Goal: Task Accomplishment & Management: Contribute content

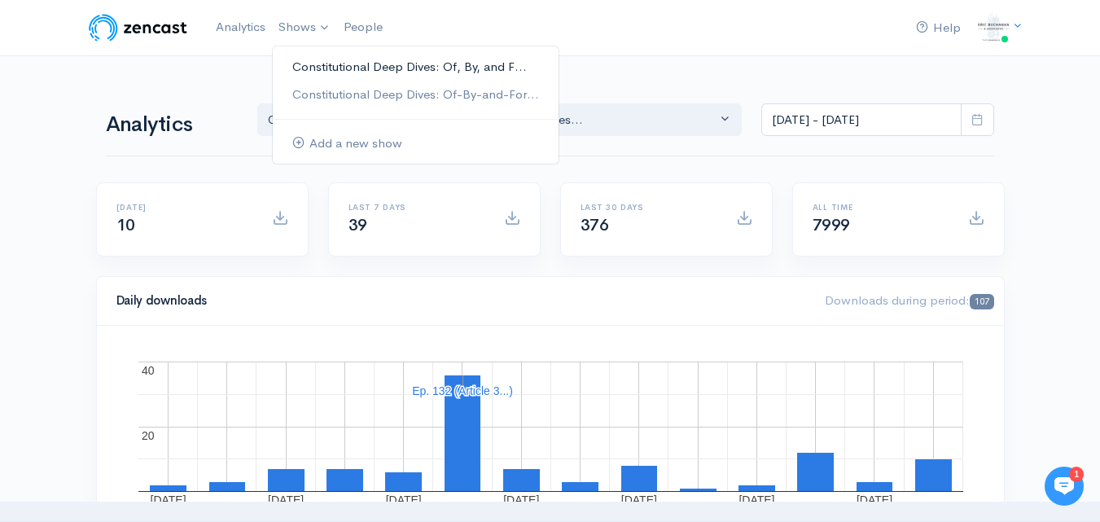
click at [322, 71] on link "Constitutional Deep Dives: Of, By, and F..." at bounding box center [416, 67] width 286 height 28
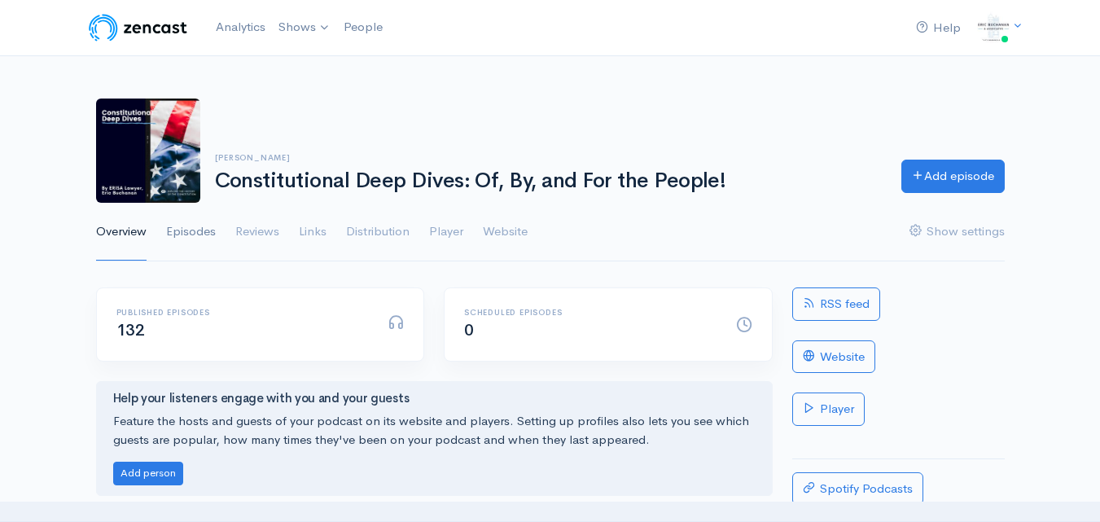
click at [191, 234] on link "Episodes" at bounding box center [191, 232] width 50 height 59
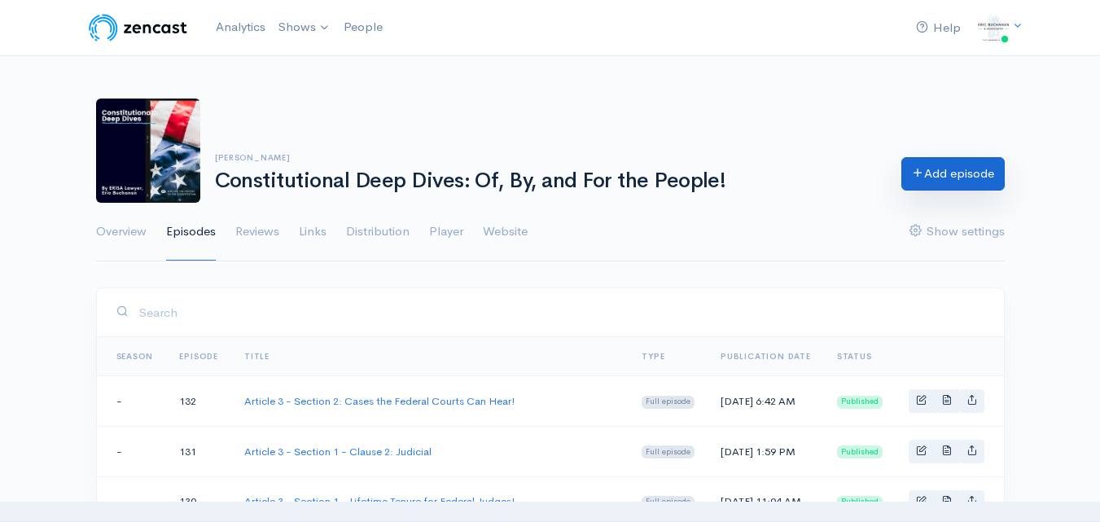
click at [961, 178] on link "Add episode" at bounding box center [952, 173] width 103 height 33
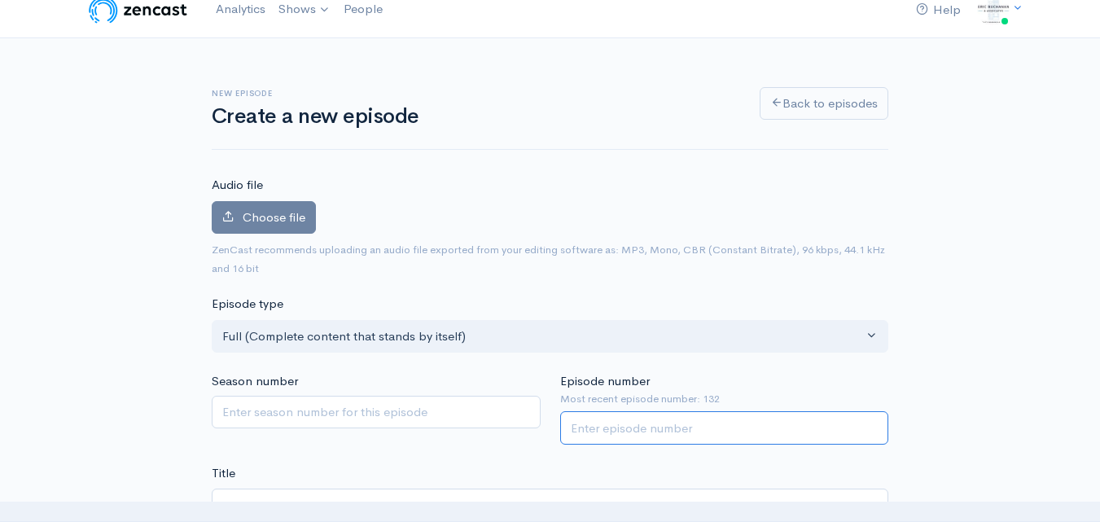
click at [650, 428] on input "Episode number" at bounding box center [724, 427] width 329 height 33
type input "133"
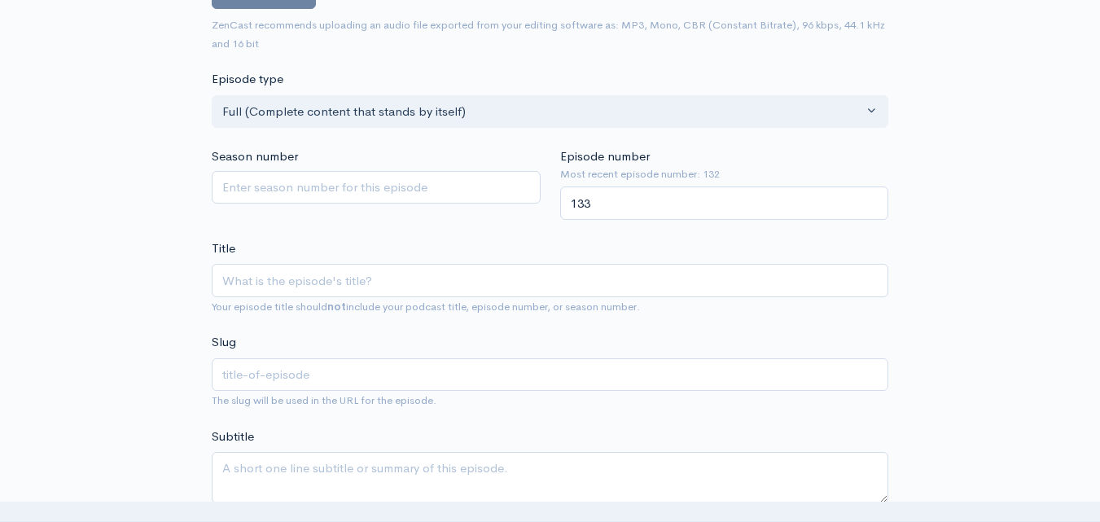
scroll to position [262, 0]
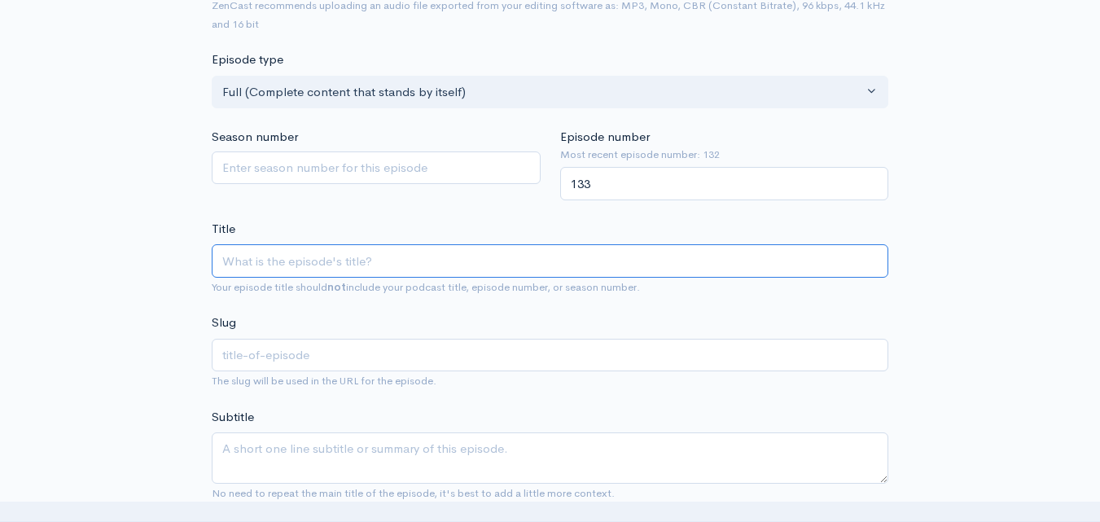
paste input "Constitutional Deep Dive: Article 3 - Section 2 - Jurisdiction Over Federal Iss…"
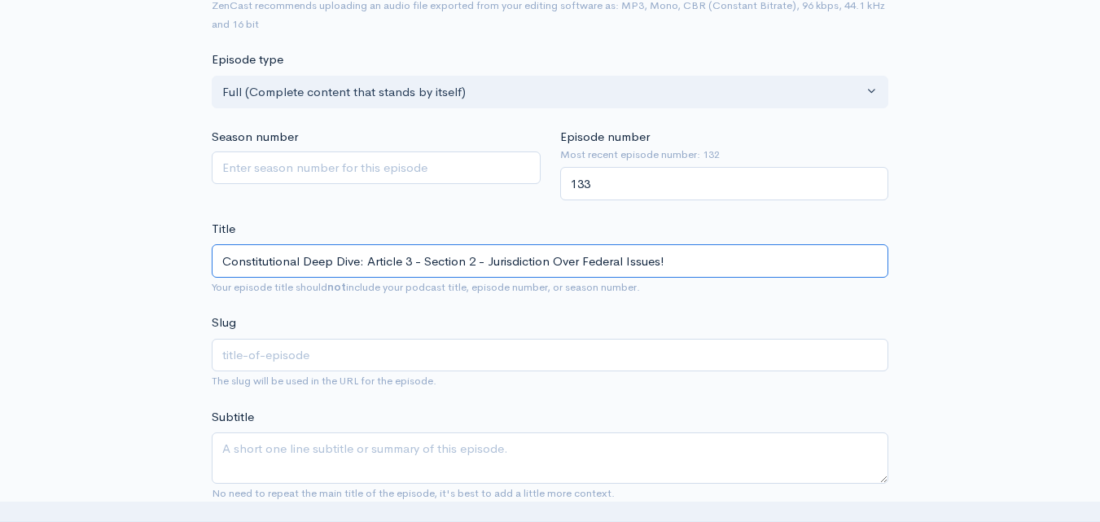
drag, startPoint x: 369, startPoint y: 257, endPoint x: 160, endPoint y: 235, distance: 210.4
type input "Article 3 - Section 2 - Jurisdiction Over Federal Issues!"
type input "article-3-section-2-jurisdiction-over-federal-issues"
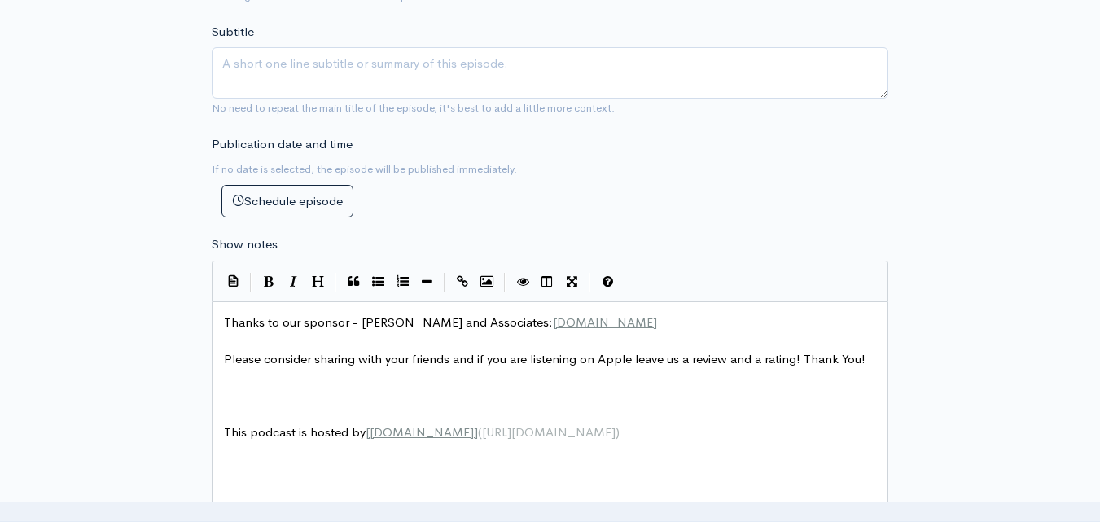
scroll to position [669, 0]
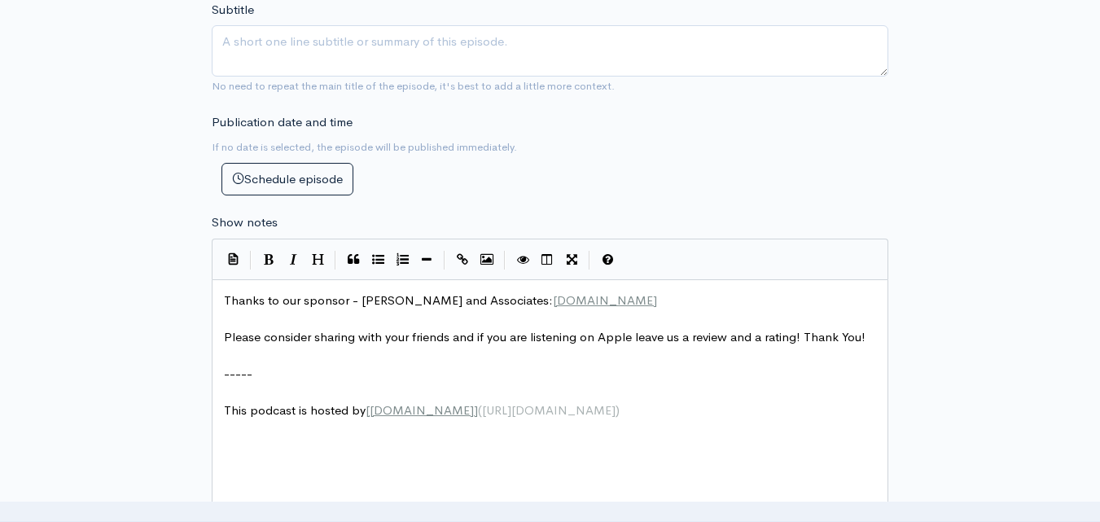
type input "Article 3 - Section 2 - Jurisdiction Over Federal Issues!"
click at [225, 296] on span "Thanks to our sponsor - [PERSON_NAME] and Associates: [DOMAIN_NAME]" at bounding box center [440, 299] width 433 height 15
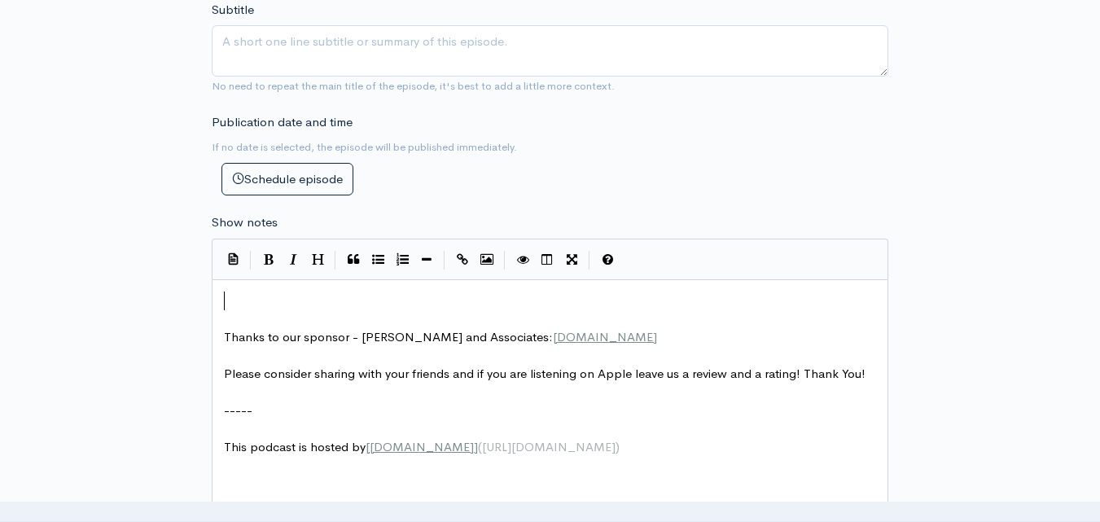
click at [283, 300] on pre "​" at bounding box center [556, 301] width 671 height 19
type textarea "​"
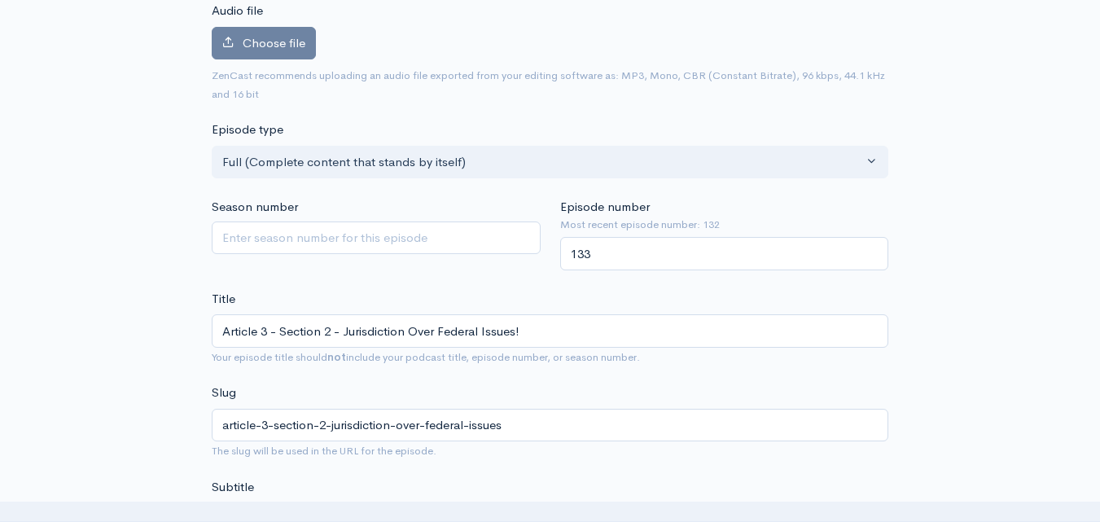
scroll to position [181, 0]
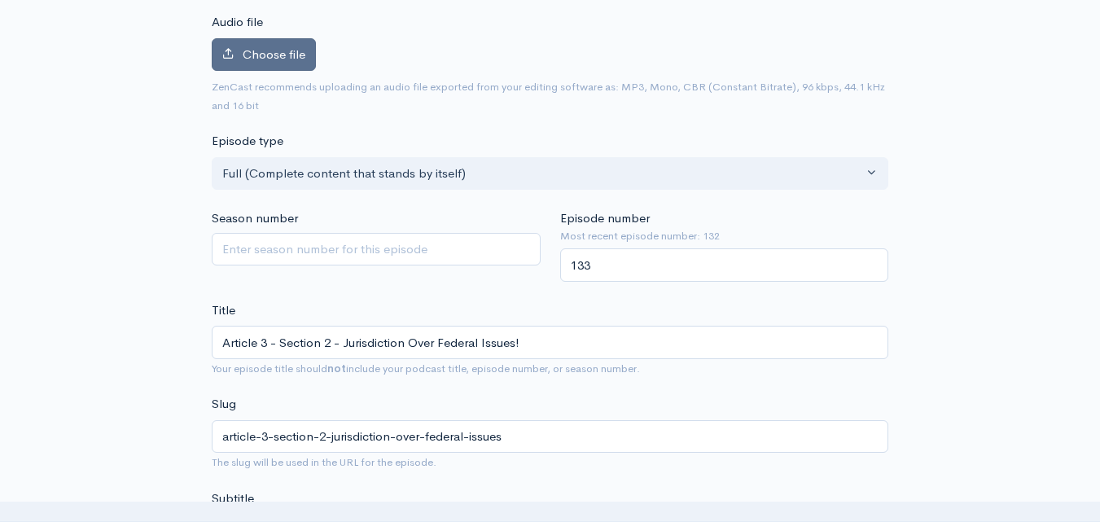
click at [297, 59] on span "Choose file" at bounding box center [274, 53] width 63 height 15
click at [0, 0] on input "Choose file" at bounding box center [0, 0] width 0 height 0
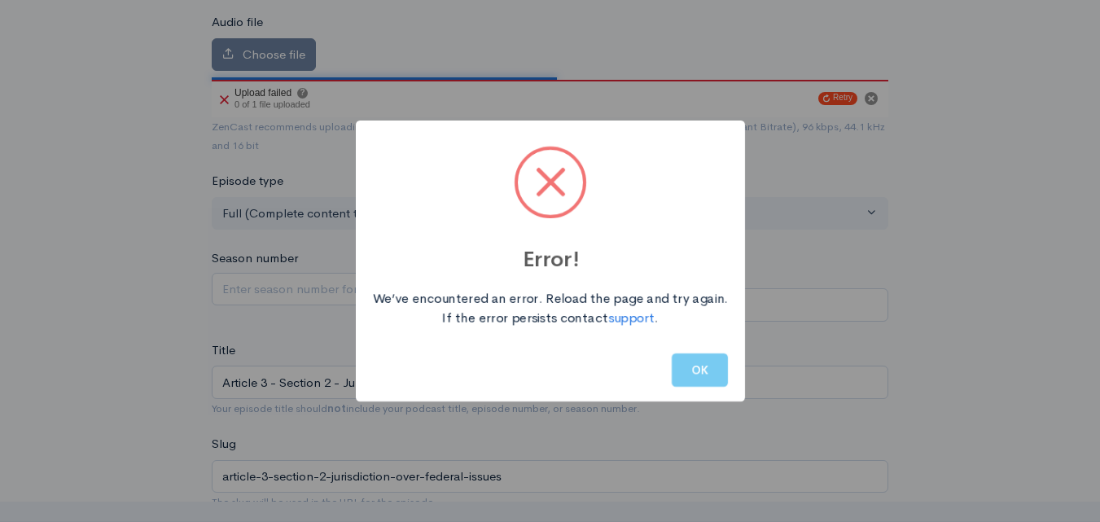
click at [702, 370] on button "OK" at bounding box center [700, 369] width 56 height 33
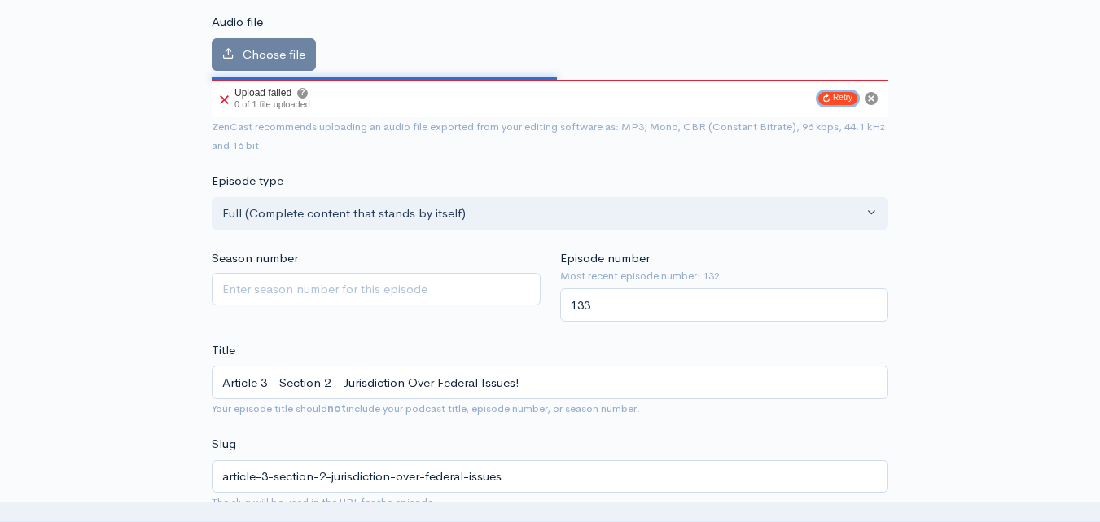
click at [838, 101] on button "Retry" at bounding box center [837, 98] width 39 height 13
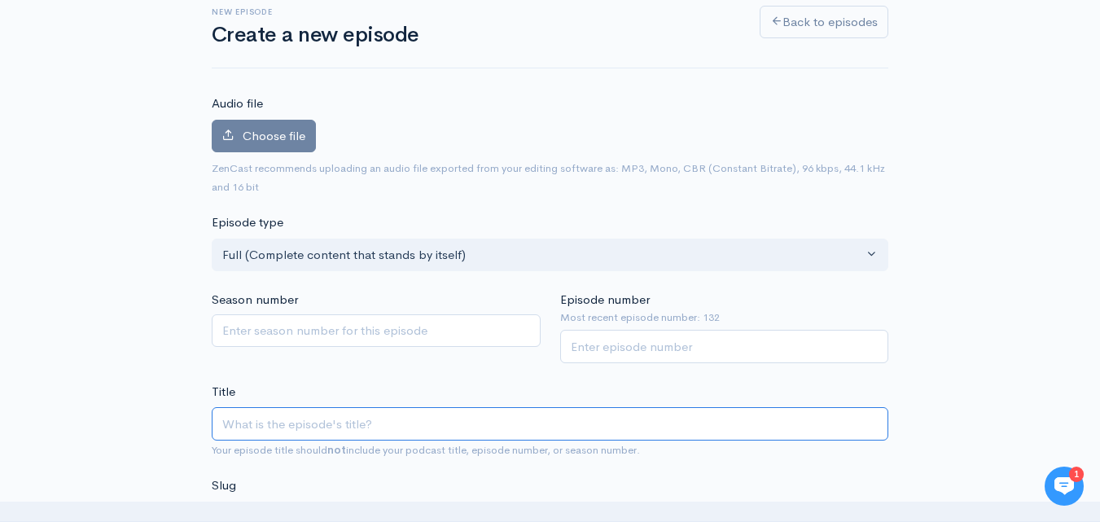
paste input "Constitutional Deep Dive: Article 3 - Section 2 - Jurisdiction Over Federal Iss…"
drag, startPoint x: 368, startPoint y: 422, endPoint x: 184, endPoint y: 422, distance: 184.0
type input "Article 3 - Section 2 - Jurisdiction Over Federal Issues!"
type input "article-3-section-2-jurisdiction-over-federal-issues"
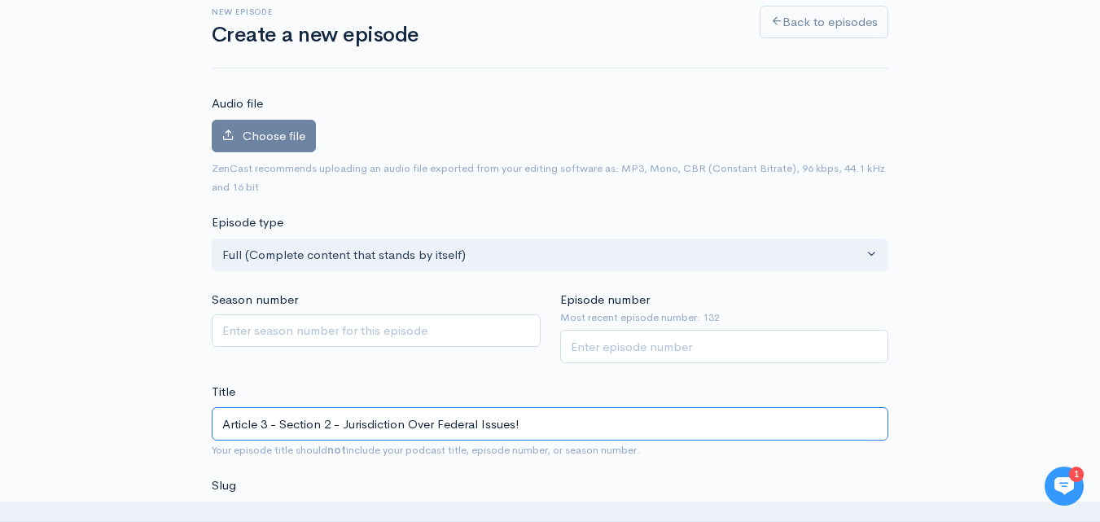
type input "Article 3 - Section 2 - Jurisdiction Over Federal Issues!"
click at [779, 352] on input "Episode number" at bounding box center [724, 346] width 329 height 33
type input "133"
click at [255, 133] on span "Choose file" at bounding box center [274, 135] width 63 height 15
click at [0, 0] on input "Choose file" at bounding box center [0, 0] width 0 height 0
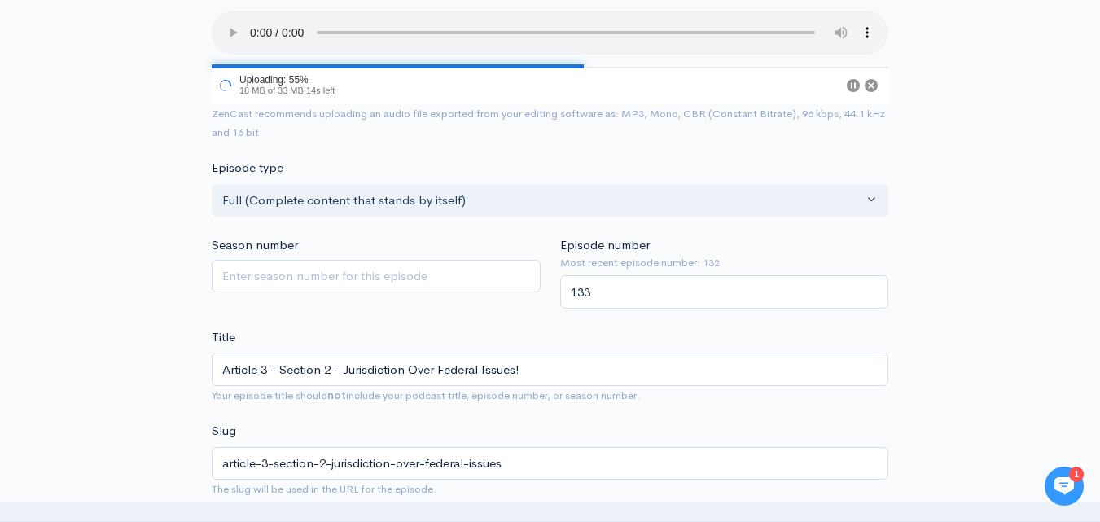
scroll to position [181, 0]
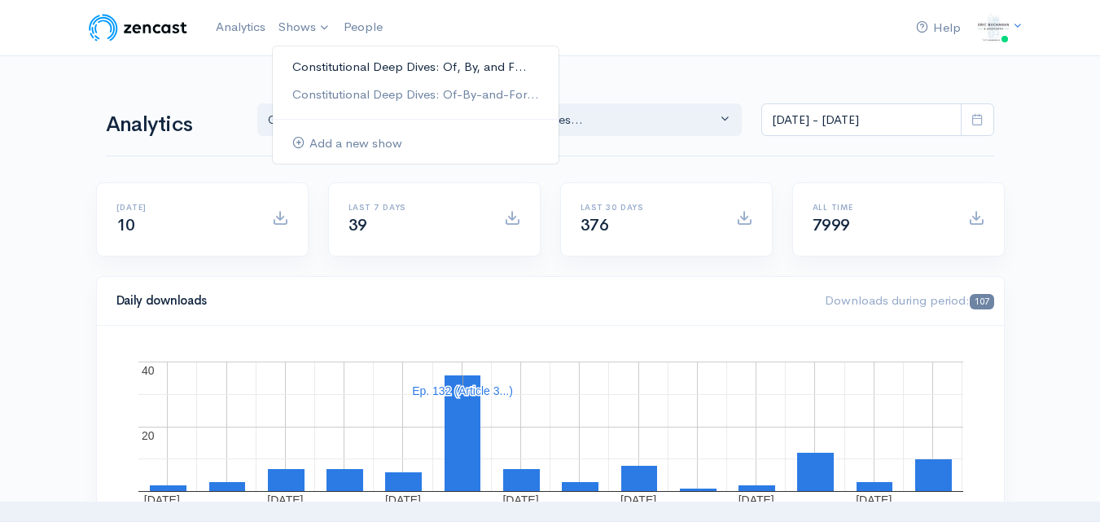
click at [317, 67] on link "Constitutional Deep Dives: Of, By, and F..." at bounding box center [416, 67] width 286 height 28
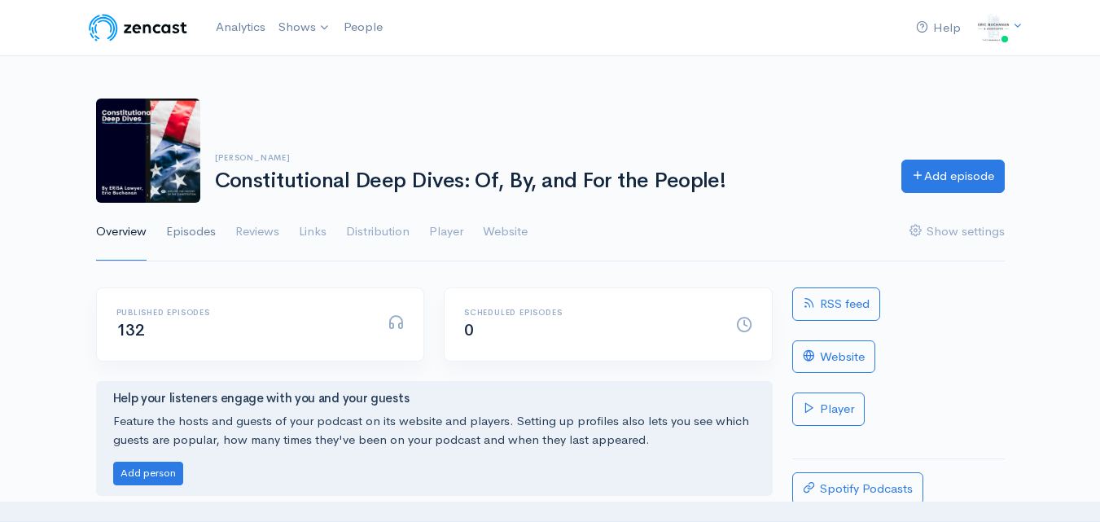
click at [205, 235] on link "Episodes" at bounding box center [191, 232] width 50 height 59
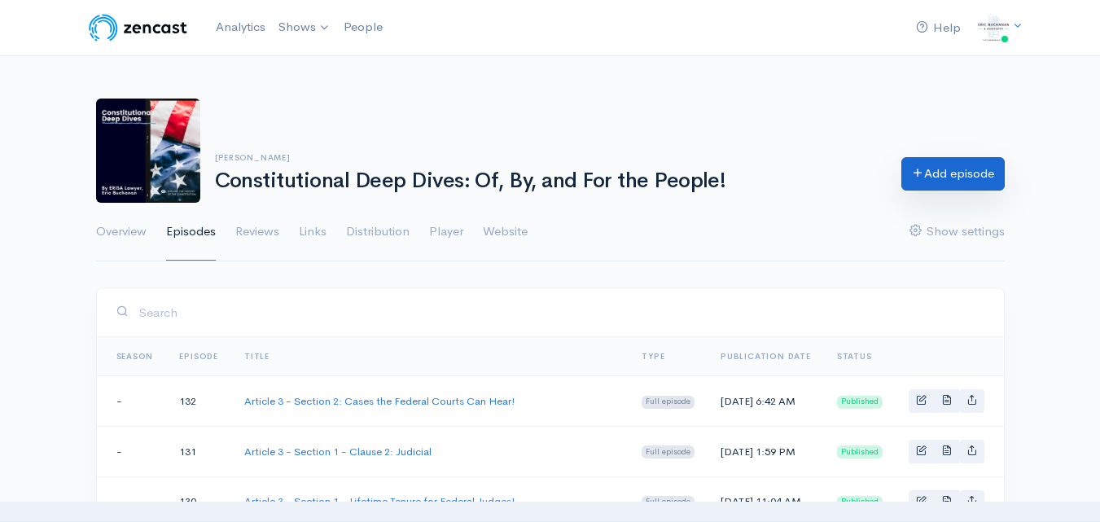
click at [931, 192] on div "Add episode" at bounding box center [953, 176] width 123 height 33
click at [945, 173] on link "Add episode" at bounding box center [952, 173] width 103 height 33
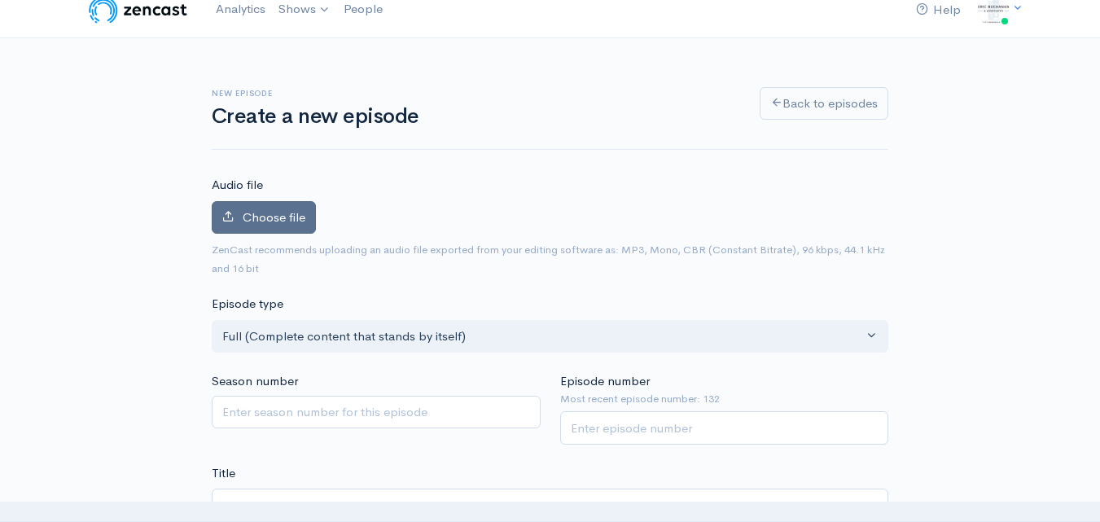
click at [292, 221] on span "Choose file" at bounding box center [274, 216] width 63 height 15
click at [0, 0] on input "Choose file" at bounding box center [0, 0] width 0 height 0
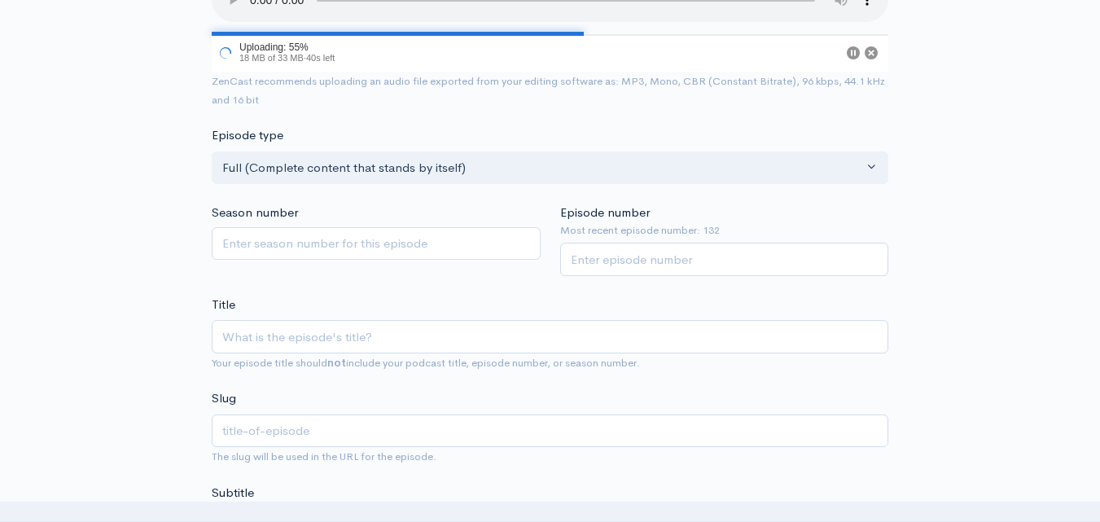
scroll to position [262, 0]
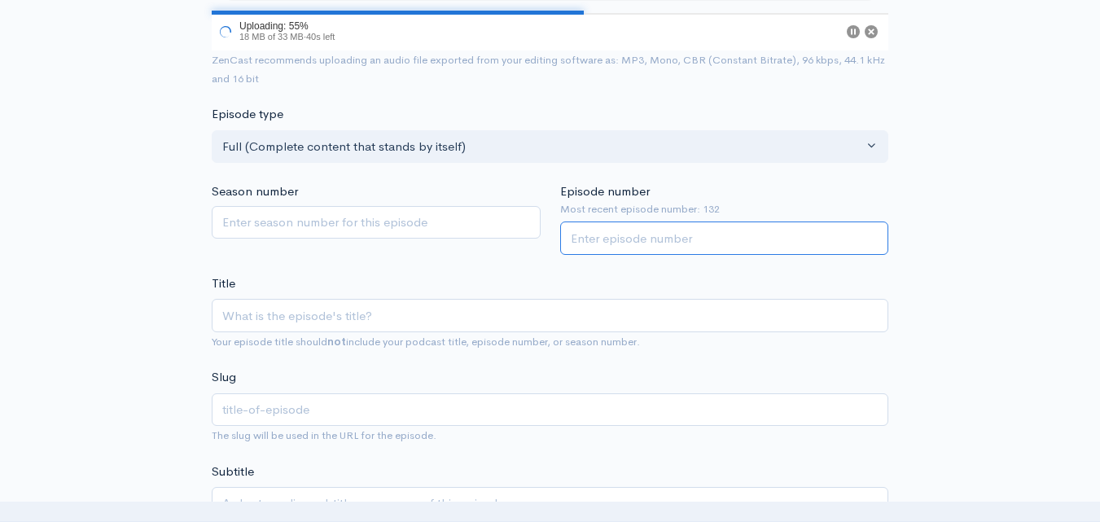
click at [673, 239] on input "Episode number" at bounding box center [724, 237] width 329 height 33
type input "133"
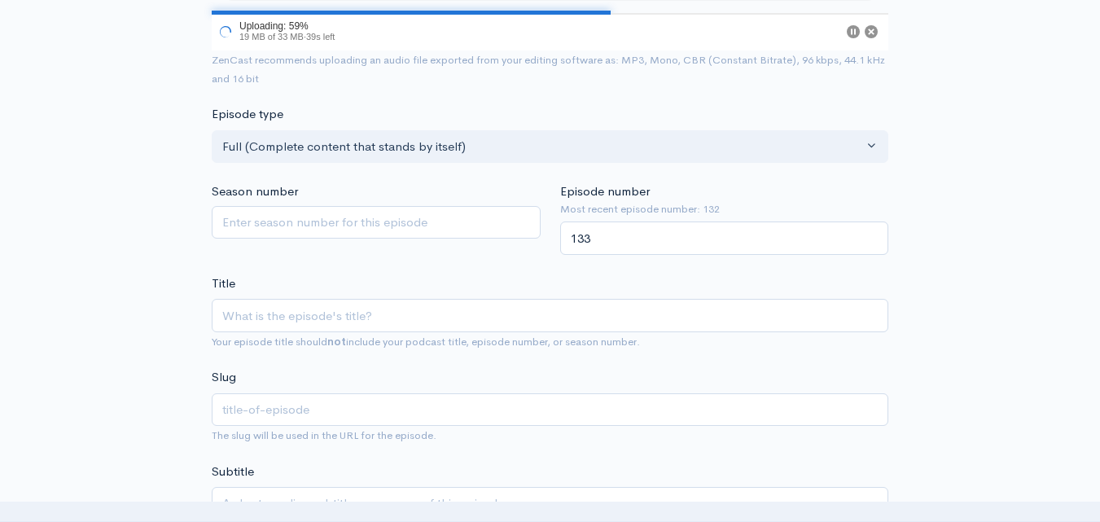
scroll to position [248, 0]
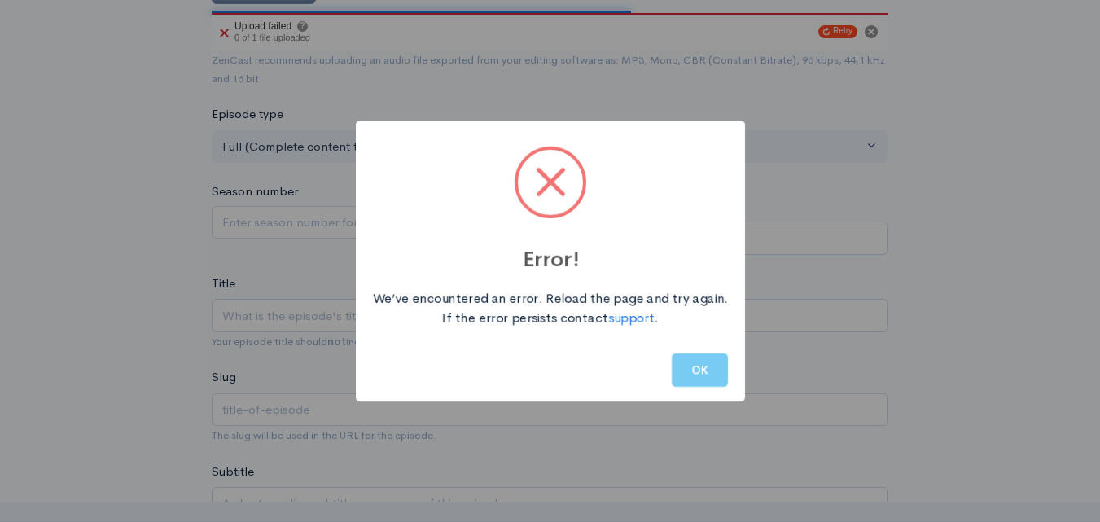
click at [696, 367] on button "OK" at bounding box center [700, 369] width 56 height 33
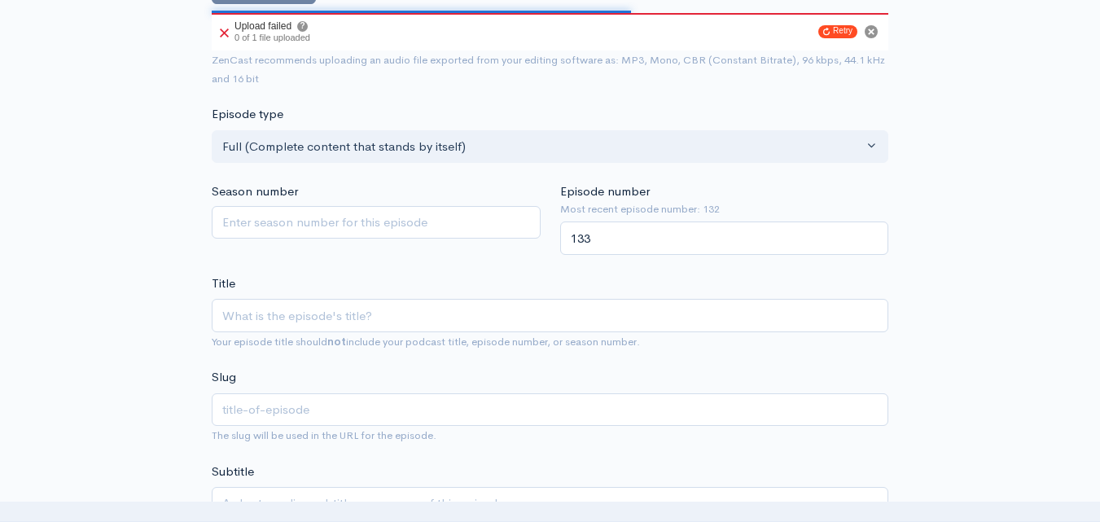
click at [835, 42] on div "Retry" at bounding box center [849, 31] width 62 height 37
click at [836, 34] on button "Retry" at bounding box center [837, 31] width 39 height 13
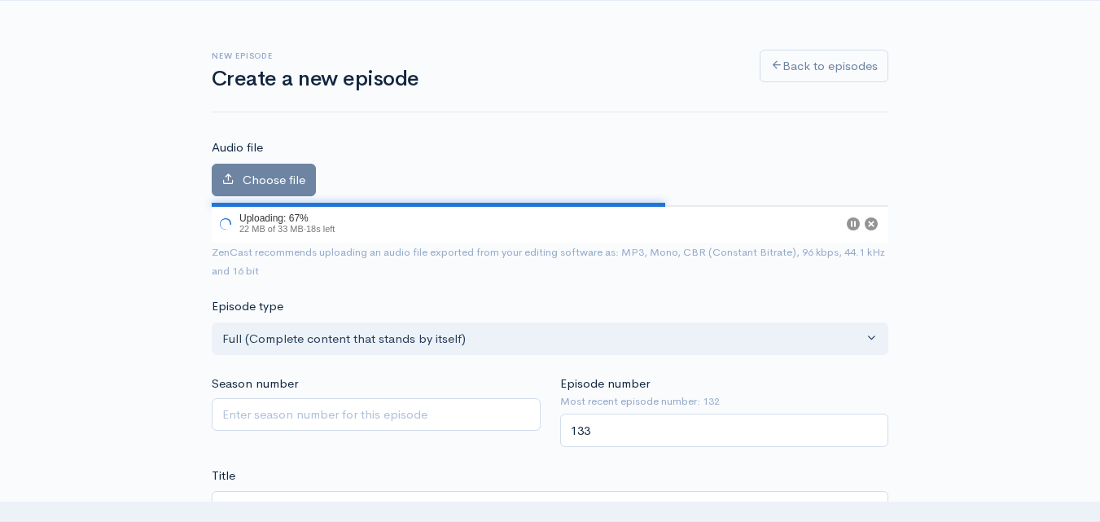
scroll to position [3, 0]
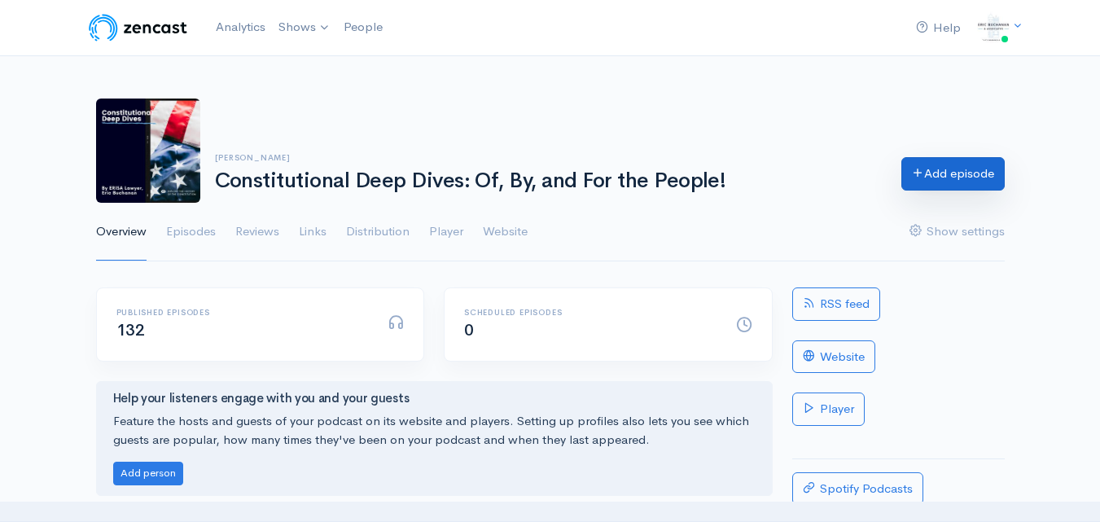
click at [950, 176] on link "Add episode" at bounding box center [952, 173] width 103 height 33
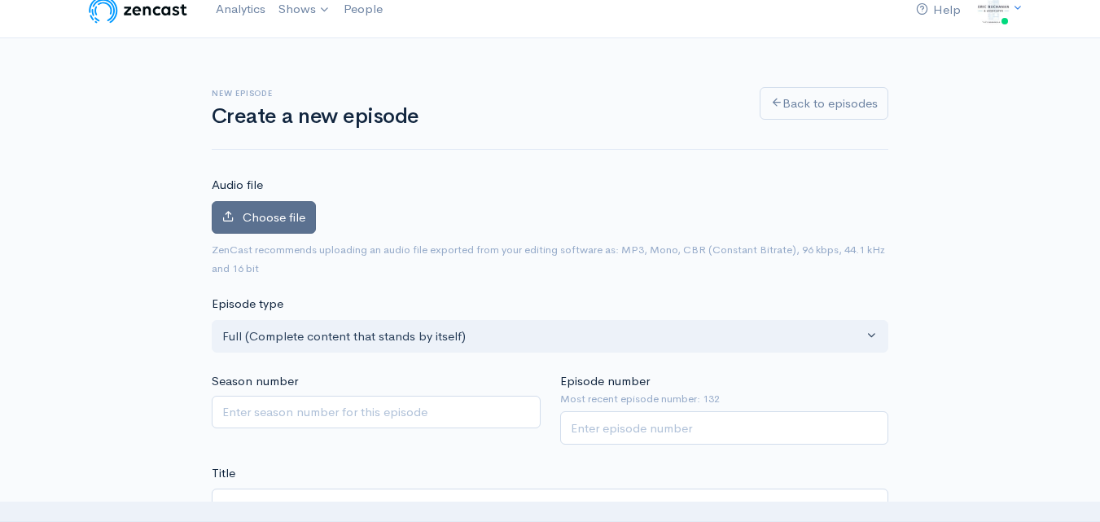
click at [287, 225] on label "Choose file" at bounding box center [264, 217] width 104 height 33
click at [0, 0] on input "Choose file" at bounding box center [0, 0] width 0 height 0
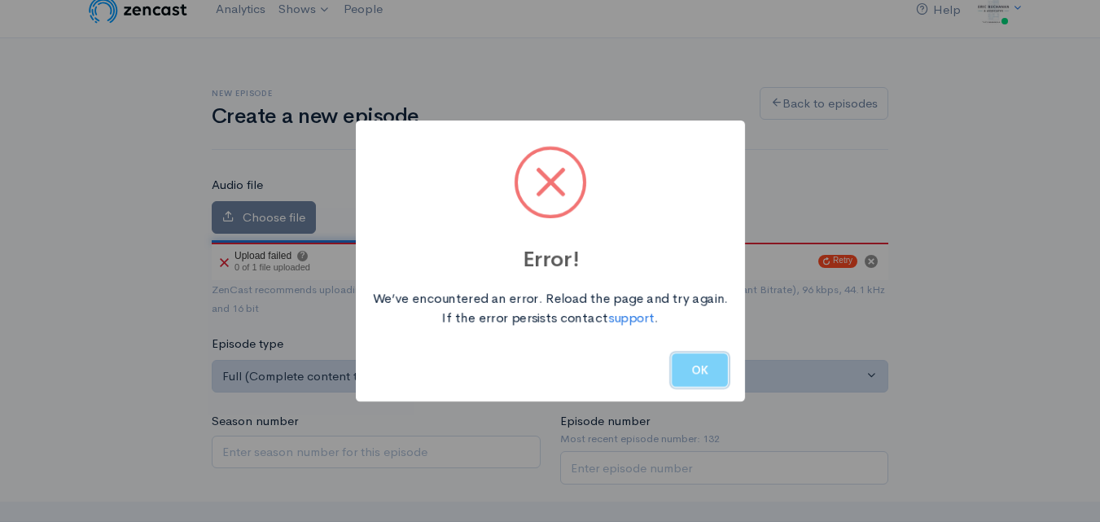
click at [682, 368] on button "OK" at bounding box center [700, 369] width 56 height 33
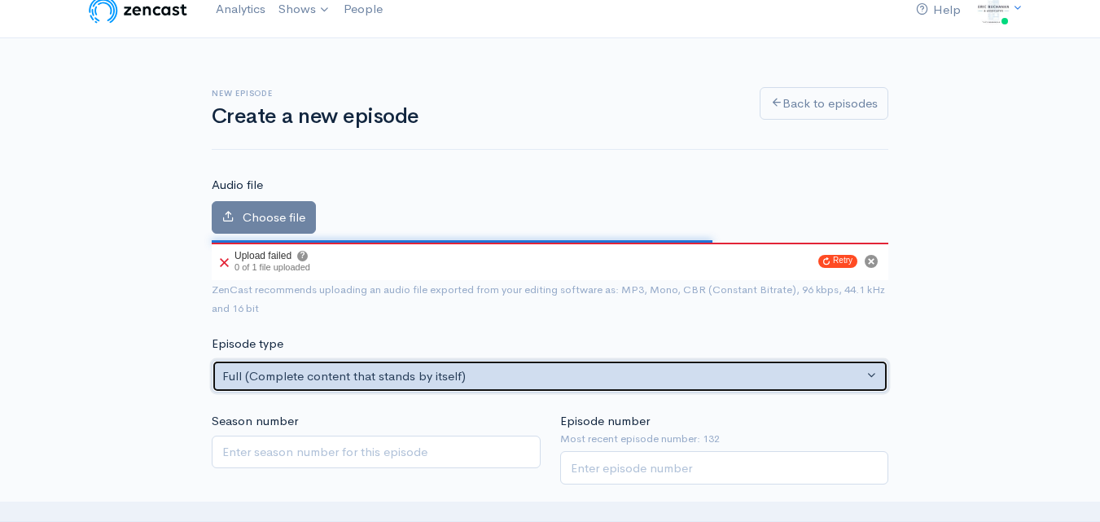
click at [682, 369] on div "Full (Complete content that stands by itself)" at bounding box center [542, 376] width 641 height 19
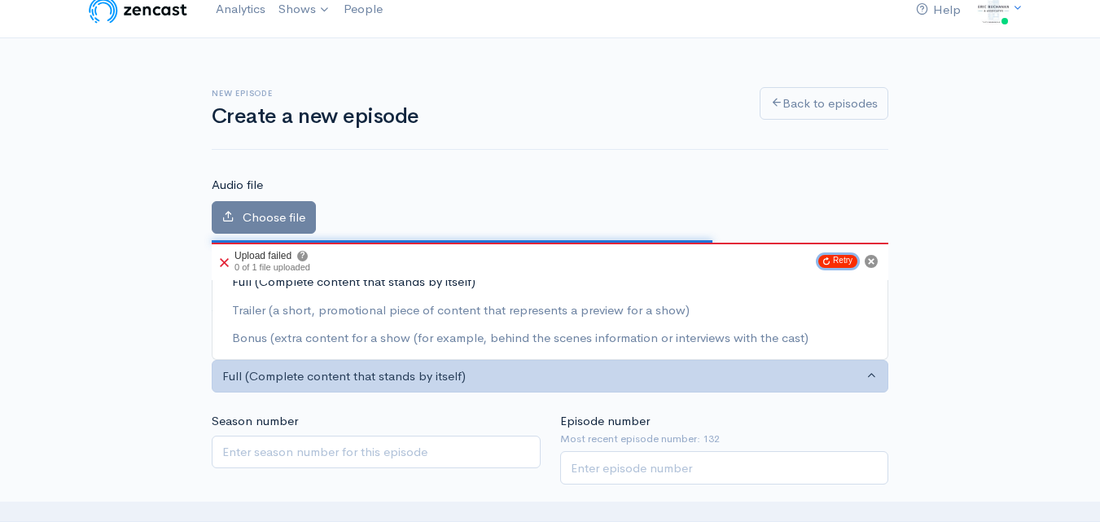
click at [845, 261] on button "Retry" at bounding box center [837, 261] width 39 height 13
